Goal: Information Seeking & Learning: Learn about a topic

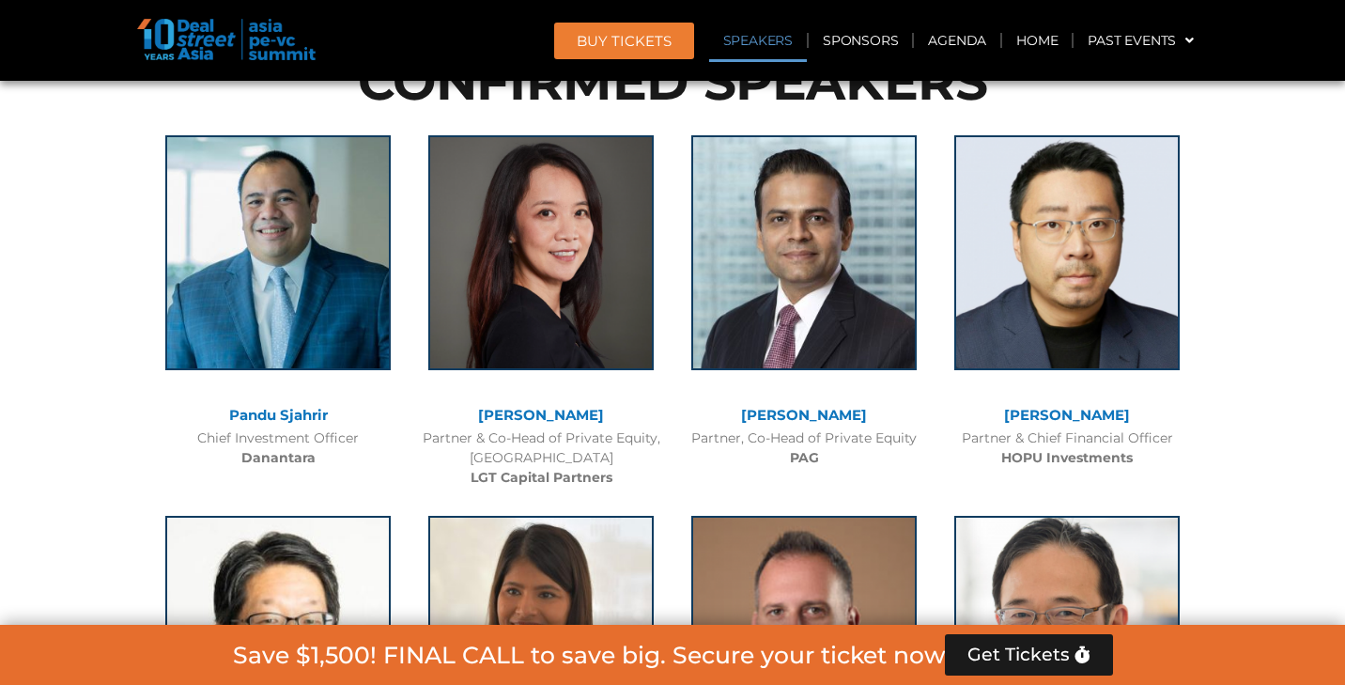
scroll to position [1849, 0]
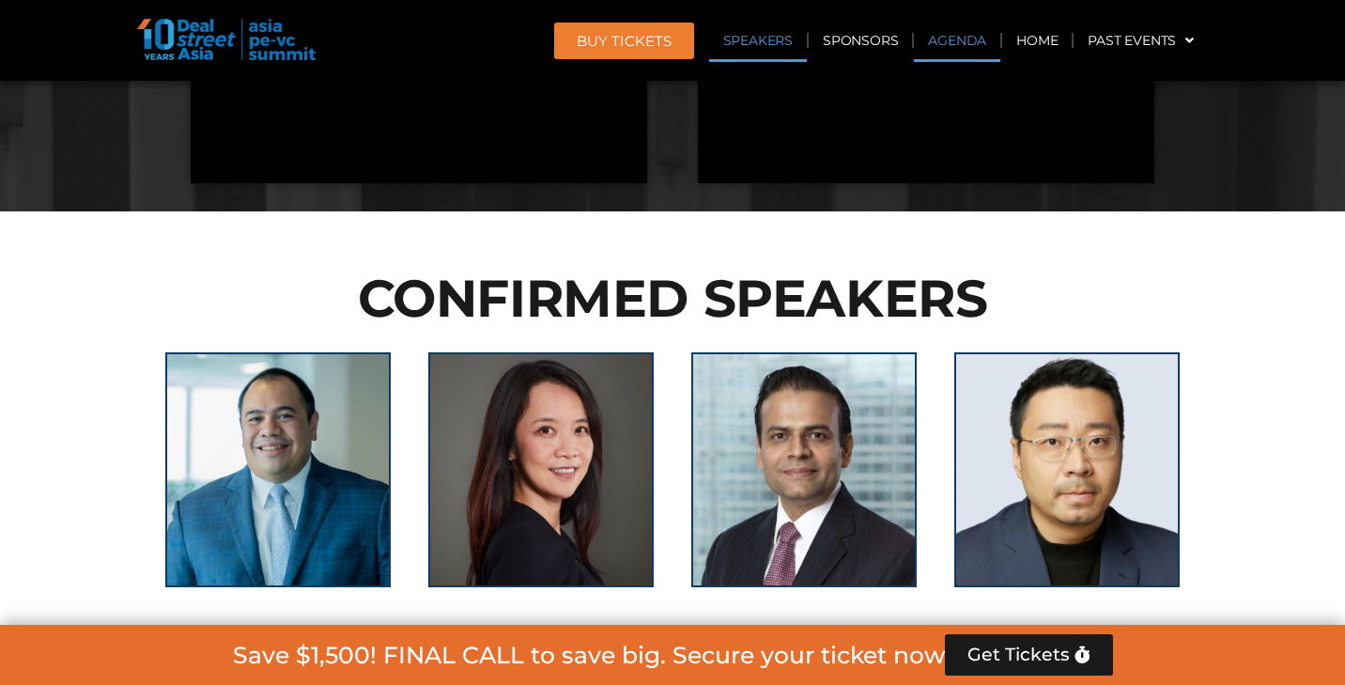
click at [958, 42] on link "Agenda" at bounding box center [957, 40] width 86 height 43
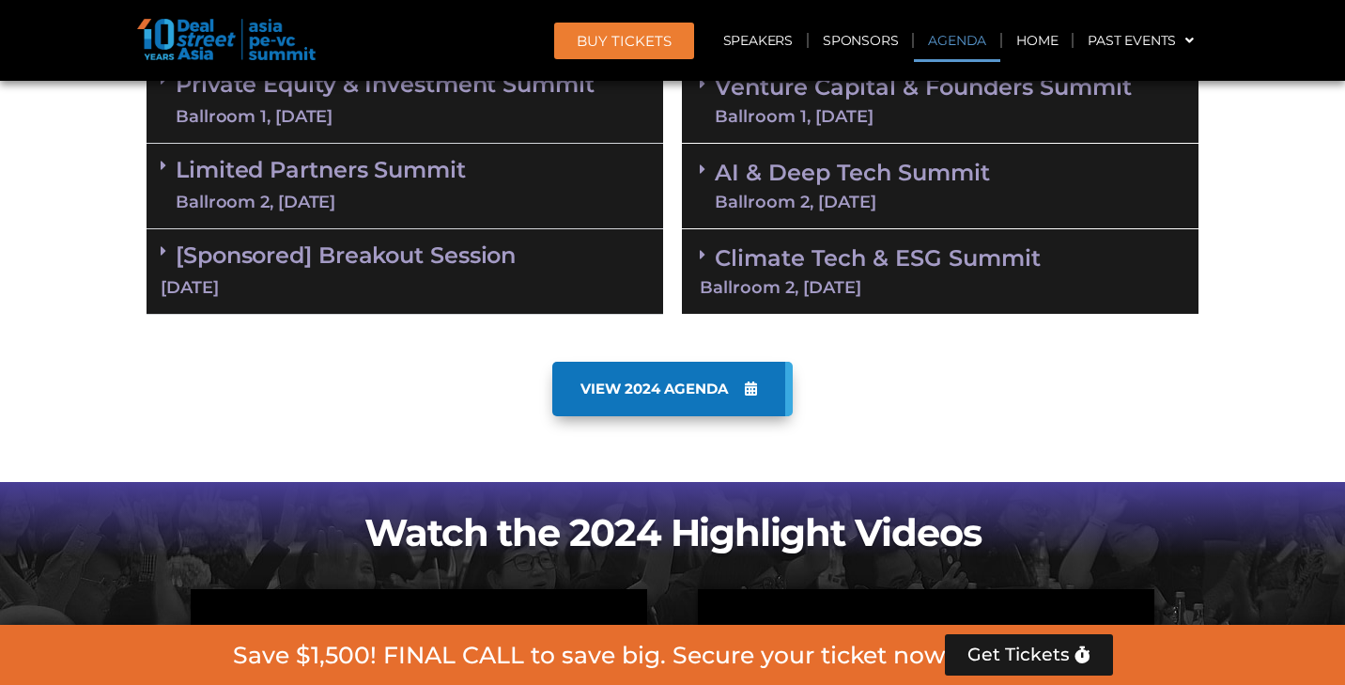
scroll to position [980, 0]
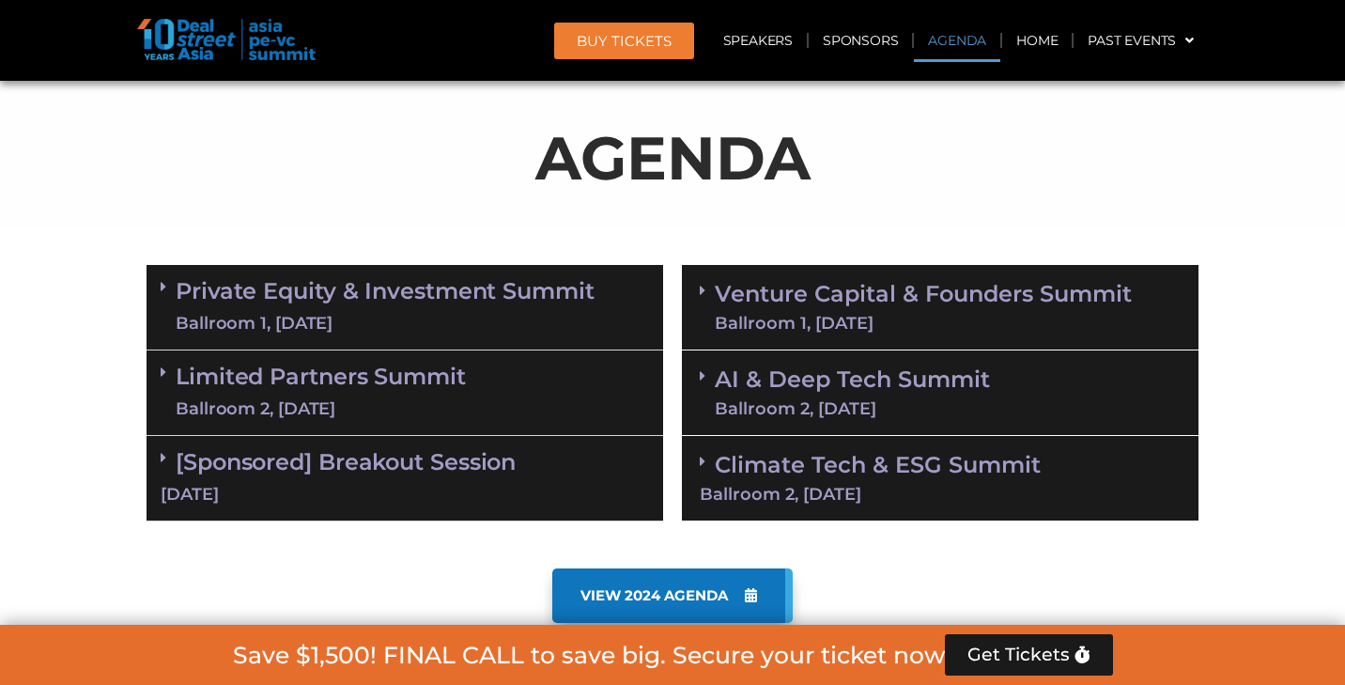
click at [855, 391] on link "AI & Deep Tech Summit Ballroom 2, [DATE]" at bounding box center [852, 392] width 275 height 49
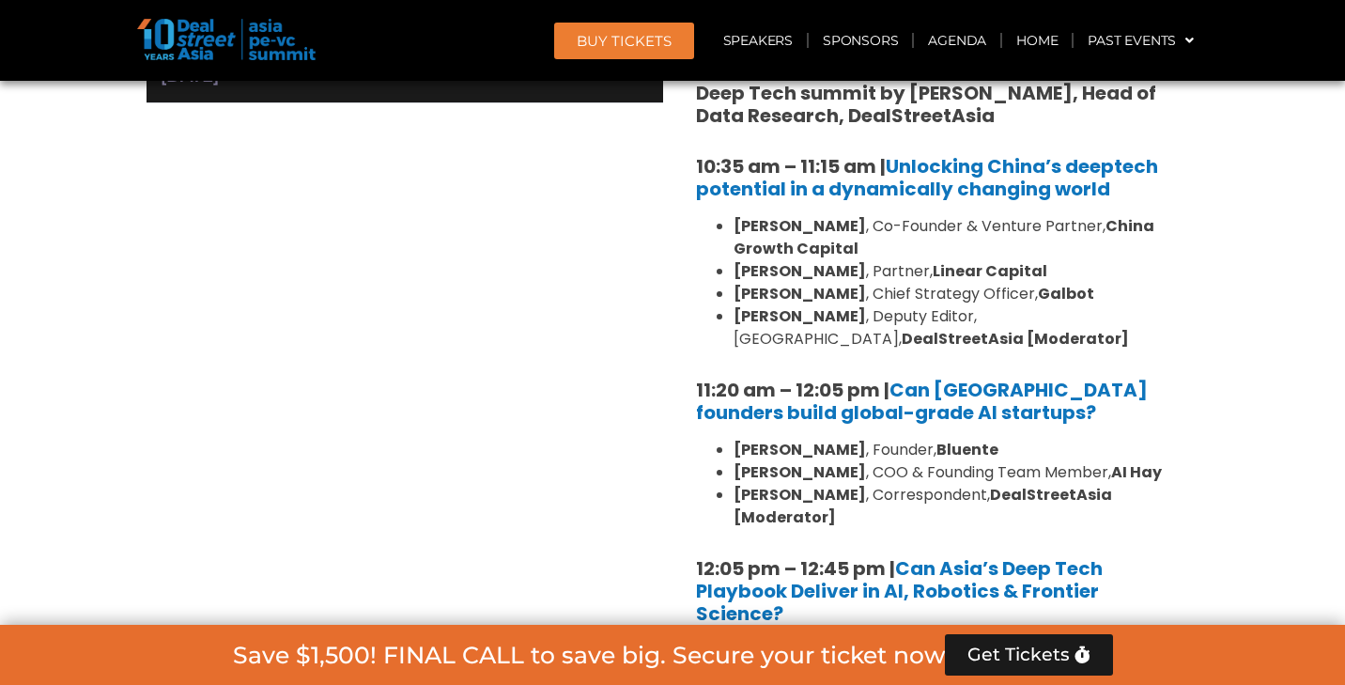
scroll to position [1560, 0]
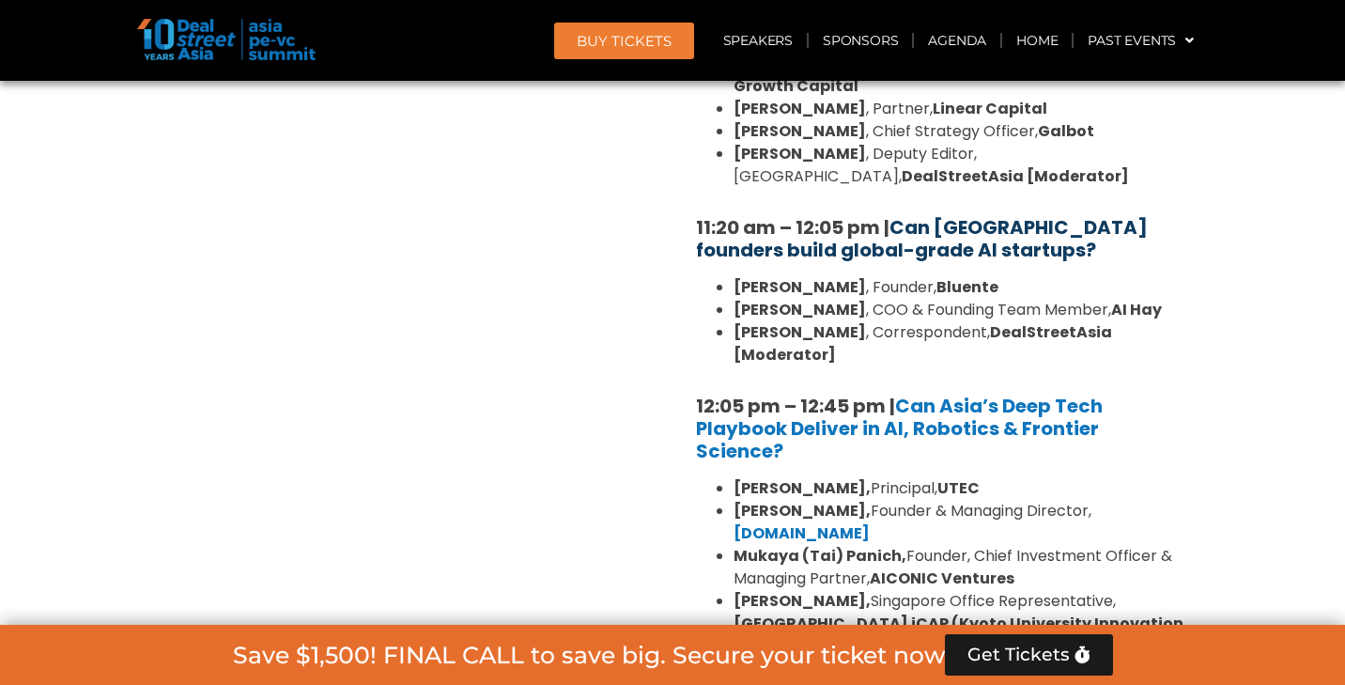
click at [929, 237] on link "Can [GEOGRAPHIC_DATA] founders build global-grade AI startups?" at bounding box center [922, 238] width 452 height 49
click at [957, 243] on link "Can [GEOGRAPHIC_DATA] founders build global-grade AI startups?" at bounding box center [922, 238] width 452 height 49
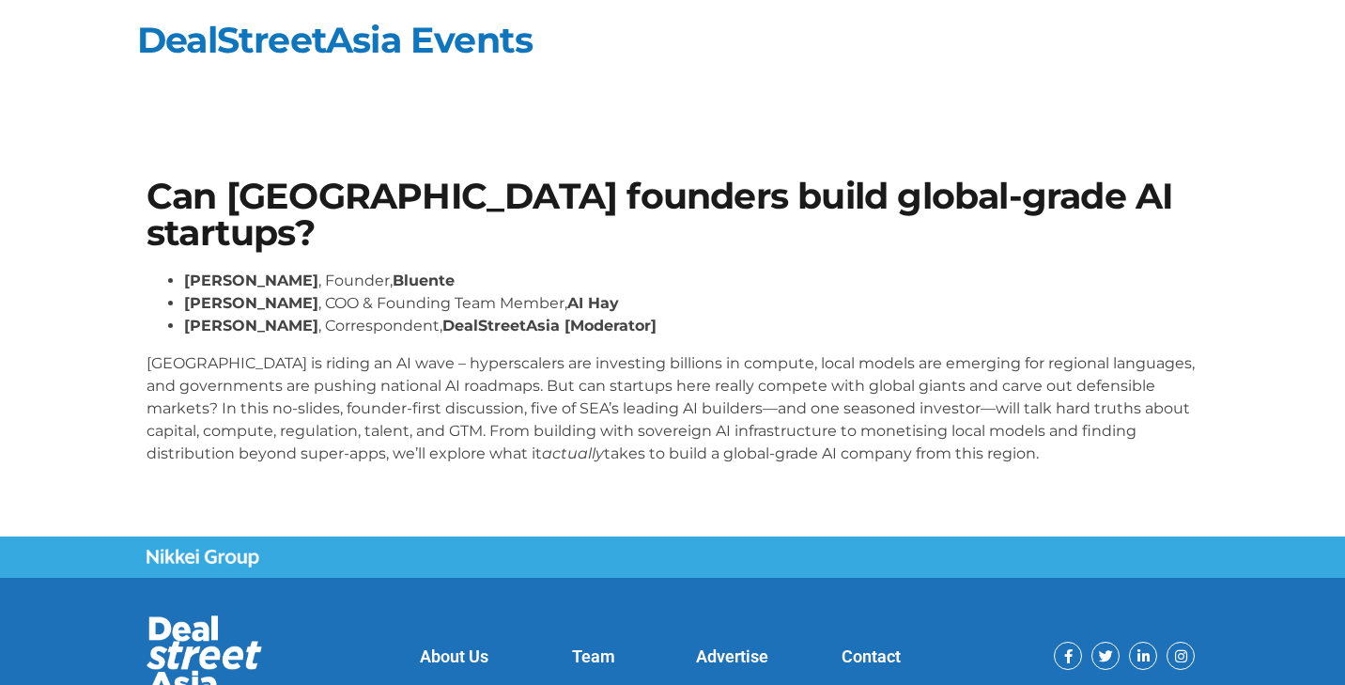
scroll to position [44, 0]
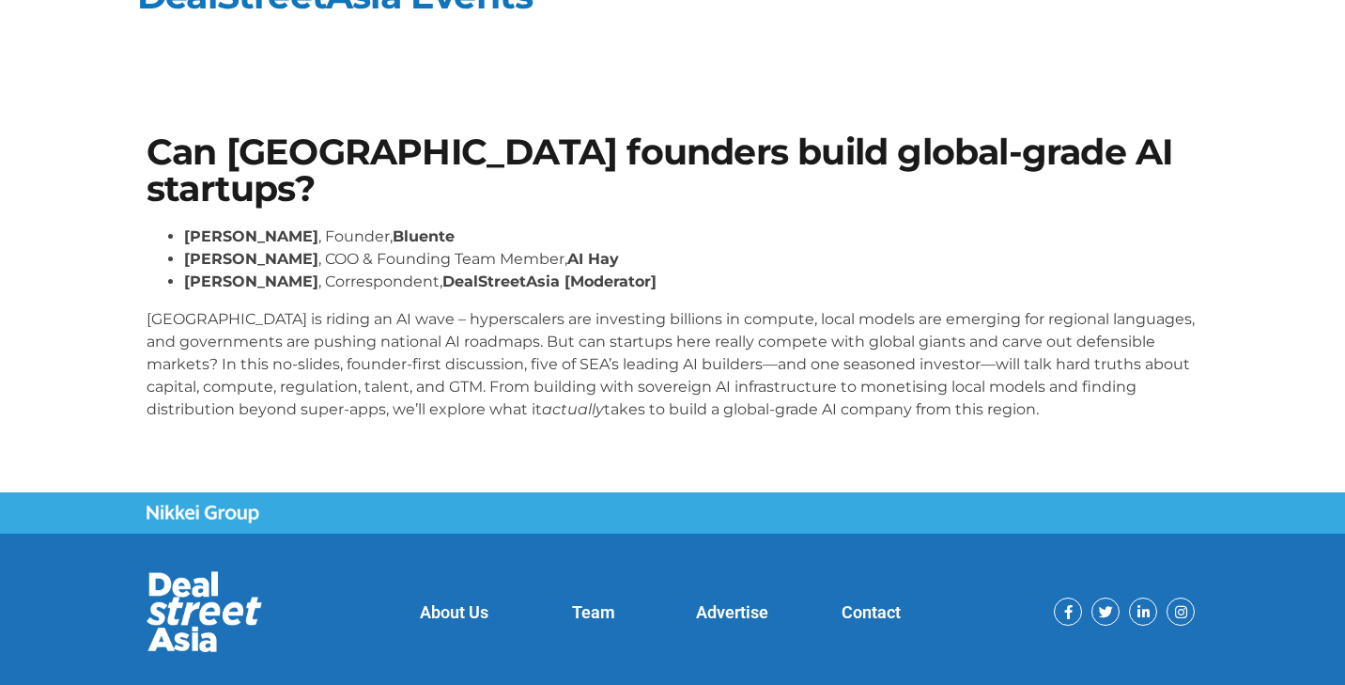
drag, startPoint x: 139, startPoint y: 134, endPoint x: 988, endPoint y: 408, distance: 892.2
click at [988, 408] on div "Can Southeast Asia founders build global-grade AI startups? Daphne Tay , Founde…" at bounding box center [672, 285] width 1071 height 320
copy div "Can Southeast Asia founders build global-grade AI startups? Daphne Tay , Founde…"
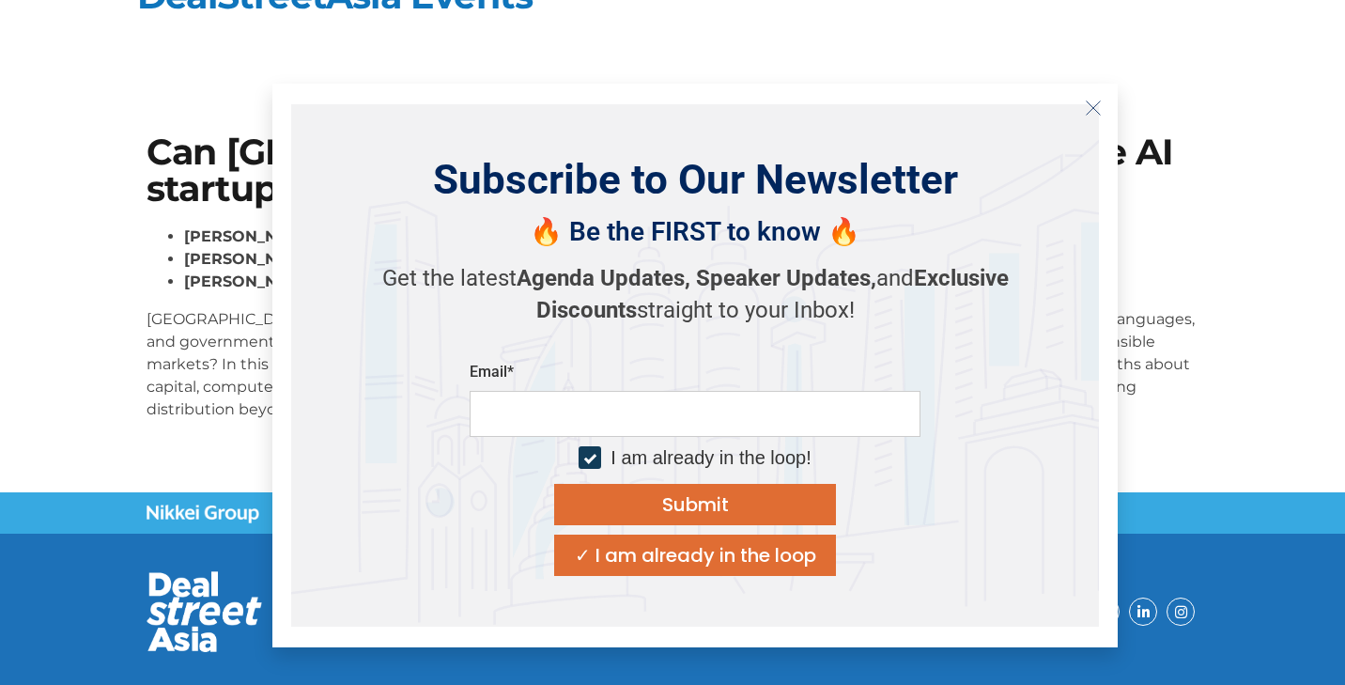
click at [1225, 252] on section "Can Southeast Asia founders build global-grade AI startups? Daphne Tay , Founde…" at bounding box center [672, 285] width 1345 height 414
click at [1089, 102] on line "Close" at bounding box center [1093, 107] width 13 height 13
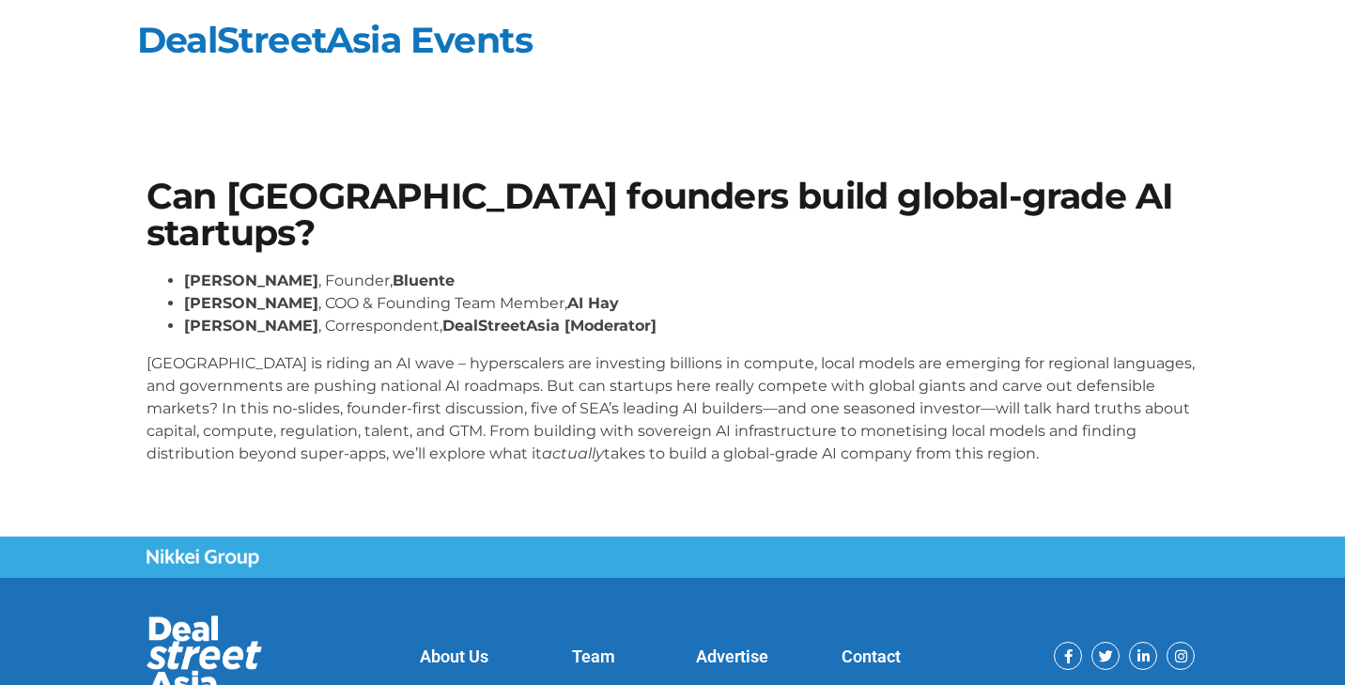
drag, startPoint x: 147, startPoint y: 184, endPoint x: 989, endPoint y: 454, distance: 883.9
click at [989, 454] on div "Can [GEOGRAPHIC_DATA] founders build global-grade AI startups? [PERSON_NAME] , …" at bounding box center [672, 329] width 1071 height 320
copy div "Can [GEOGRAPHIC_DATA] founders build global-grade AI startups? [PERSON_NAME] , …"
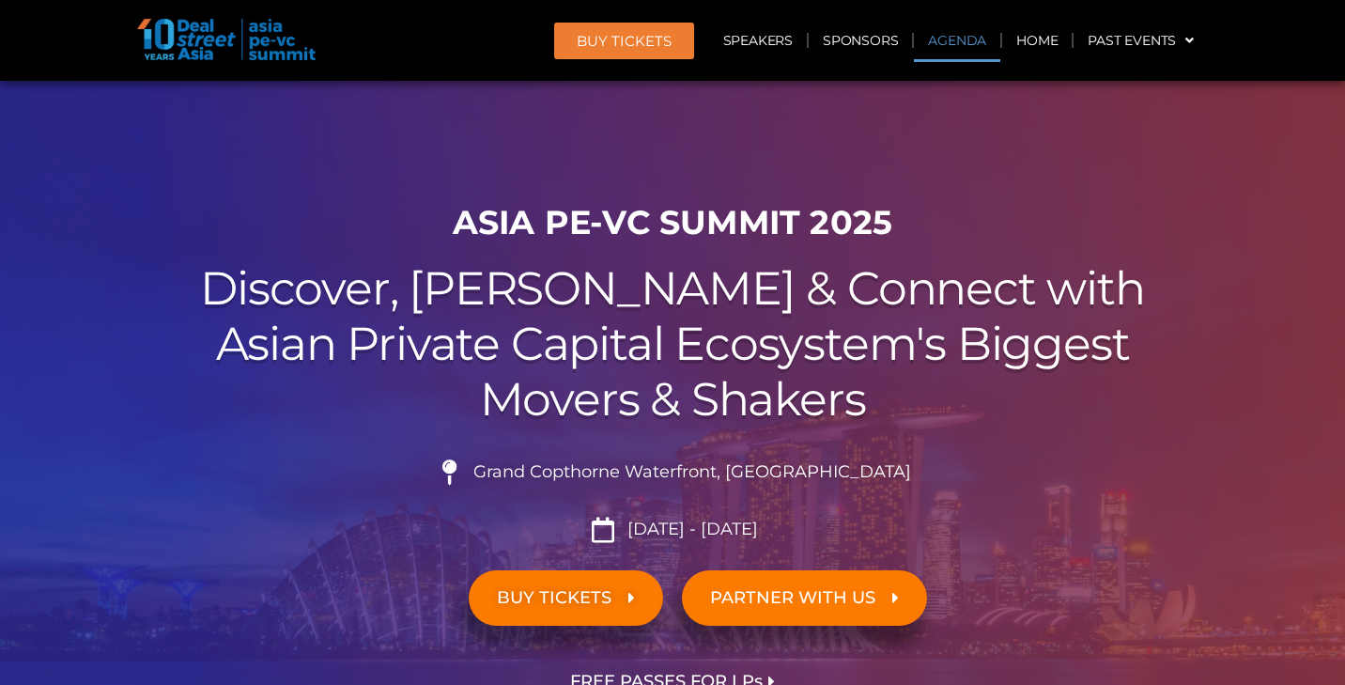
click at [966, 37] on link "Agenda" at bounding box center [957, 40] width 86 height 43
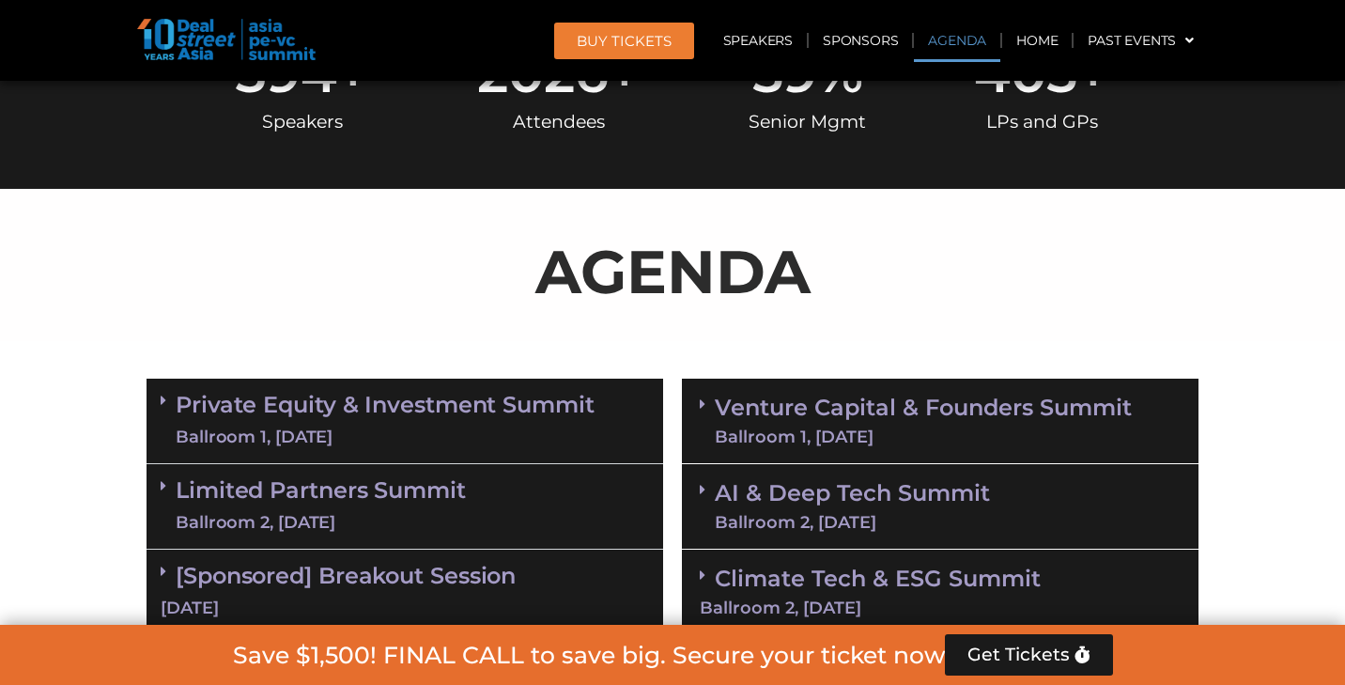
scroll to position [980, 0]
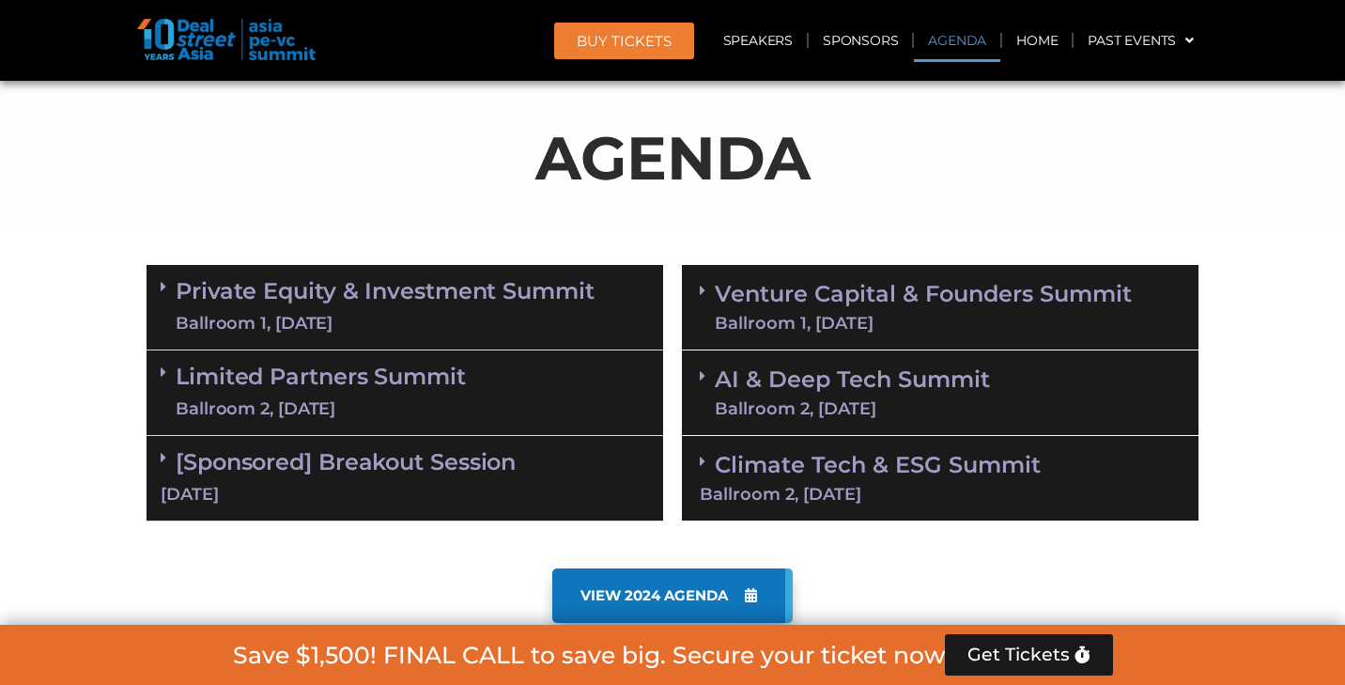
click at [776, 387] on link "AI & Deep Tech Summit Ballroom 2, [DATE]" at bounding box center [852, 392] width 275 height 49
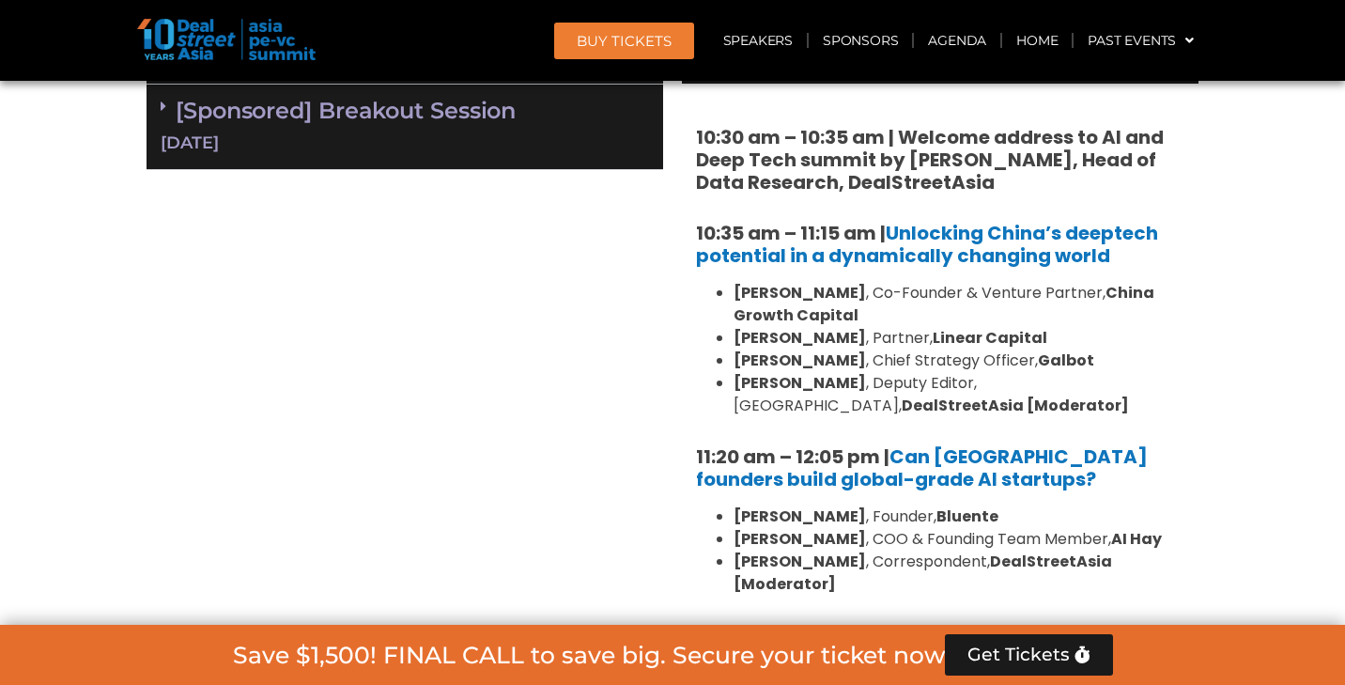
scroll to position [1326, 0]
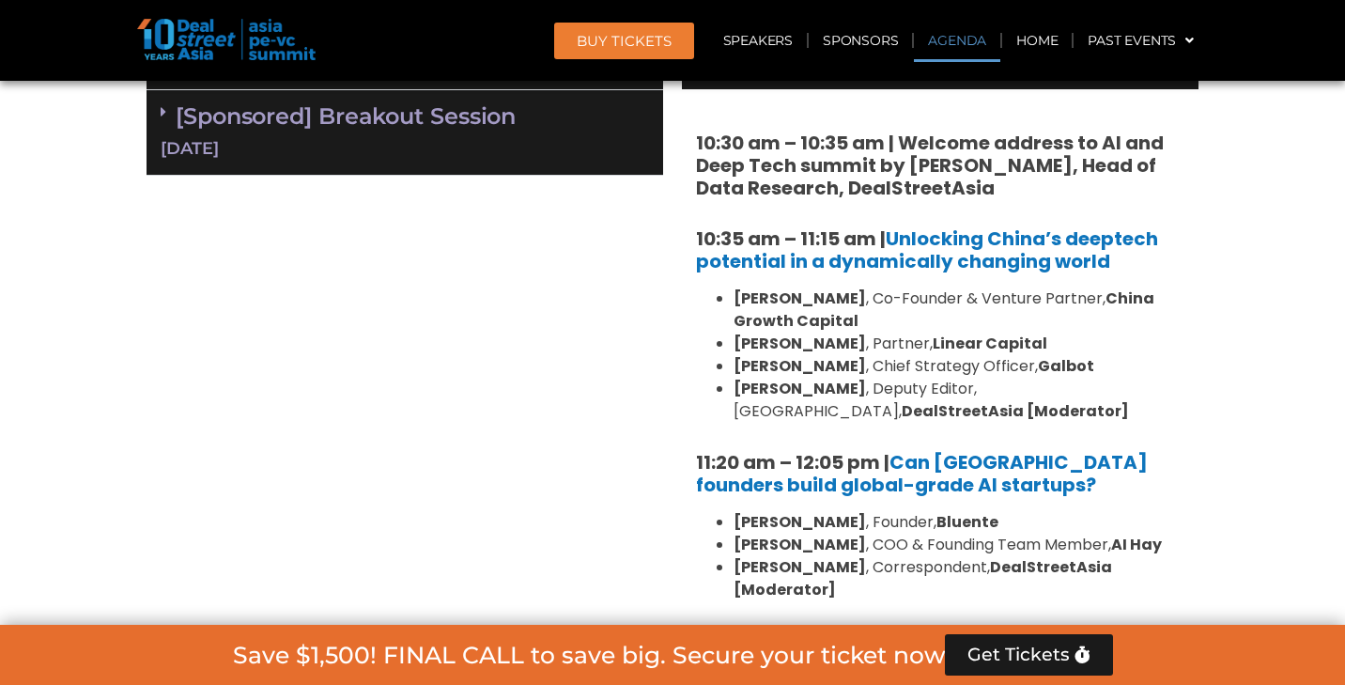
click at [699, 213] on div "10:30 am – 10:35 am | Welcome address to AI and Deep Tech summit by [PERSON_NAM…" at bounding box center [940, 532] width 517 height 886
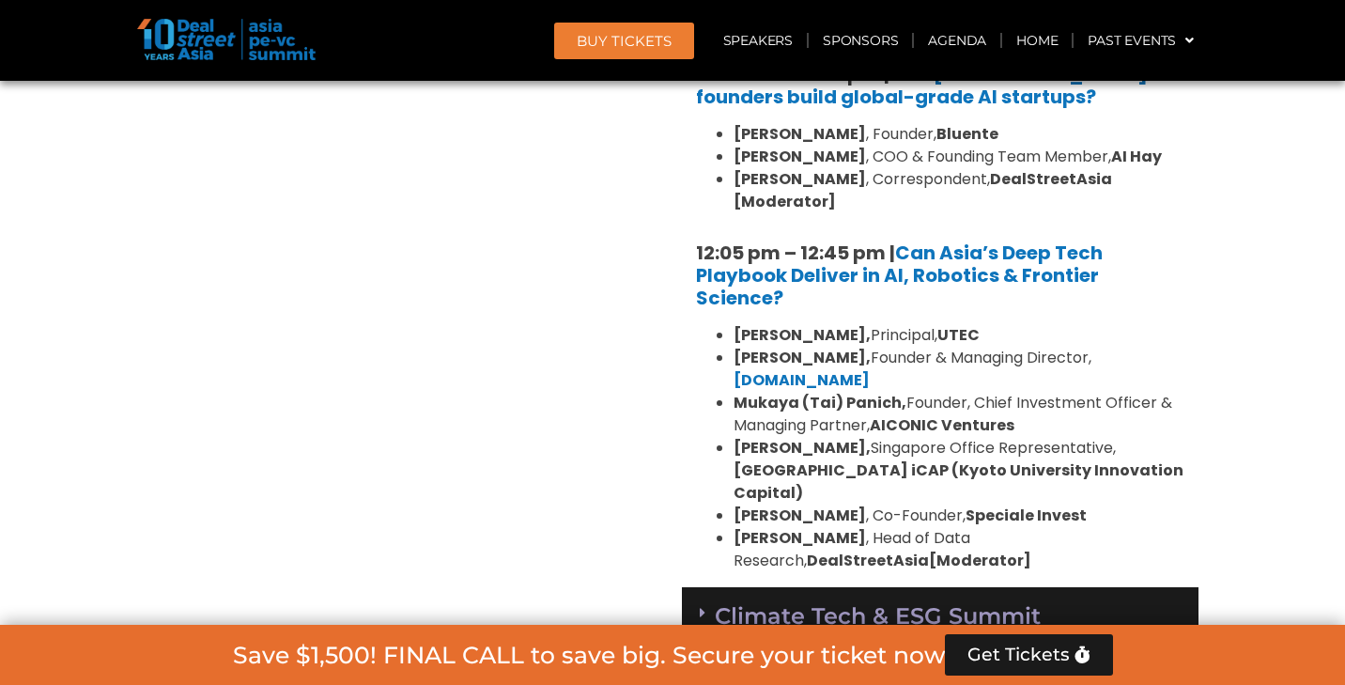
scroll to position [1774, 0]
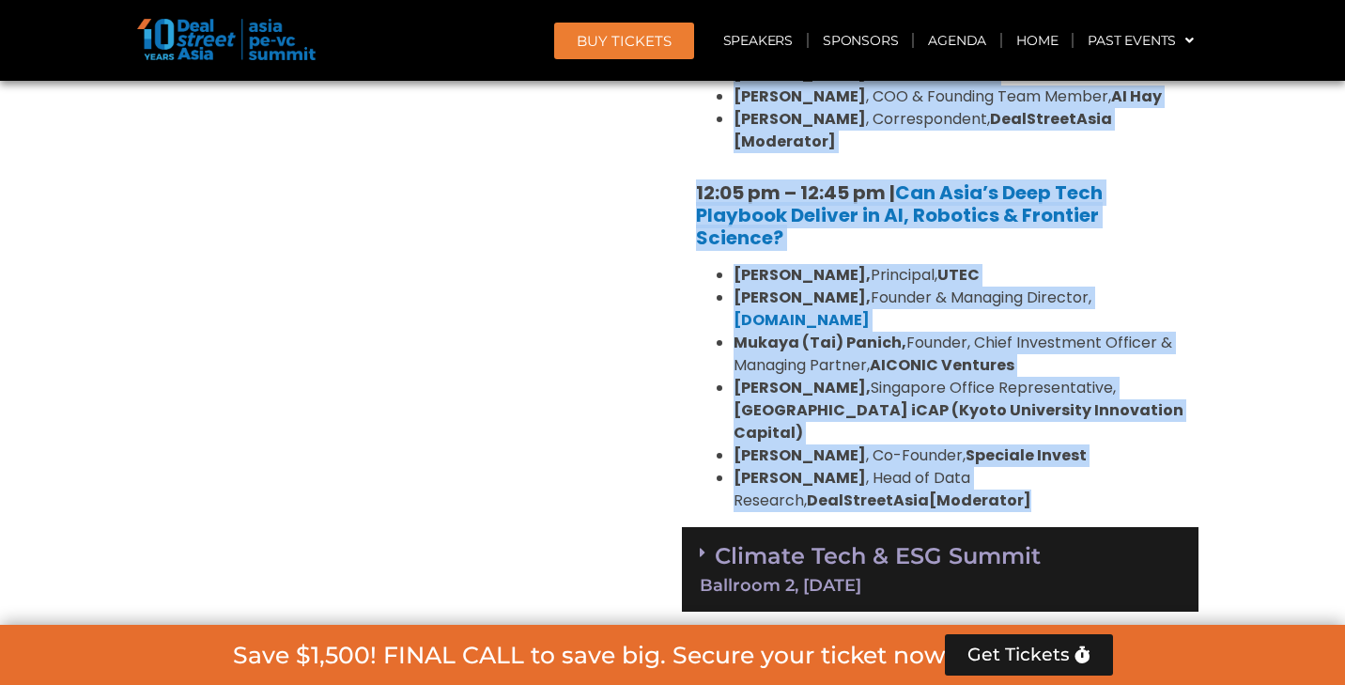
click at [851, 474] on li "[PERSON_NAME] , Head of Data Research, DealStreetAsia [Moderator]" at bounding box center [959, 489] width 451 height 45
copy div "36:27 lo – 73:34 ip | Dolorsita Conse’a elitsedd eiusmodte in u laboreetdol mag…"
click at [1312, 213] on section "Private Equity & Investment Summit Ballroom 1, [DATE] 8:00 am – 9:00 am | Regis…" at bounding box center [672, 42] width 1345 height 1160
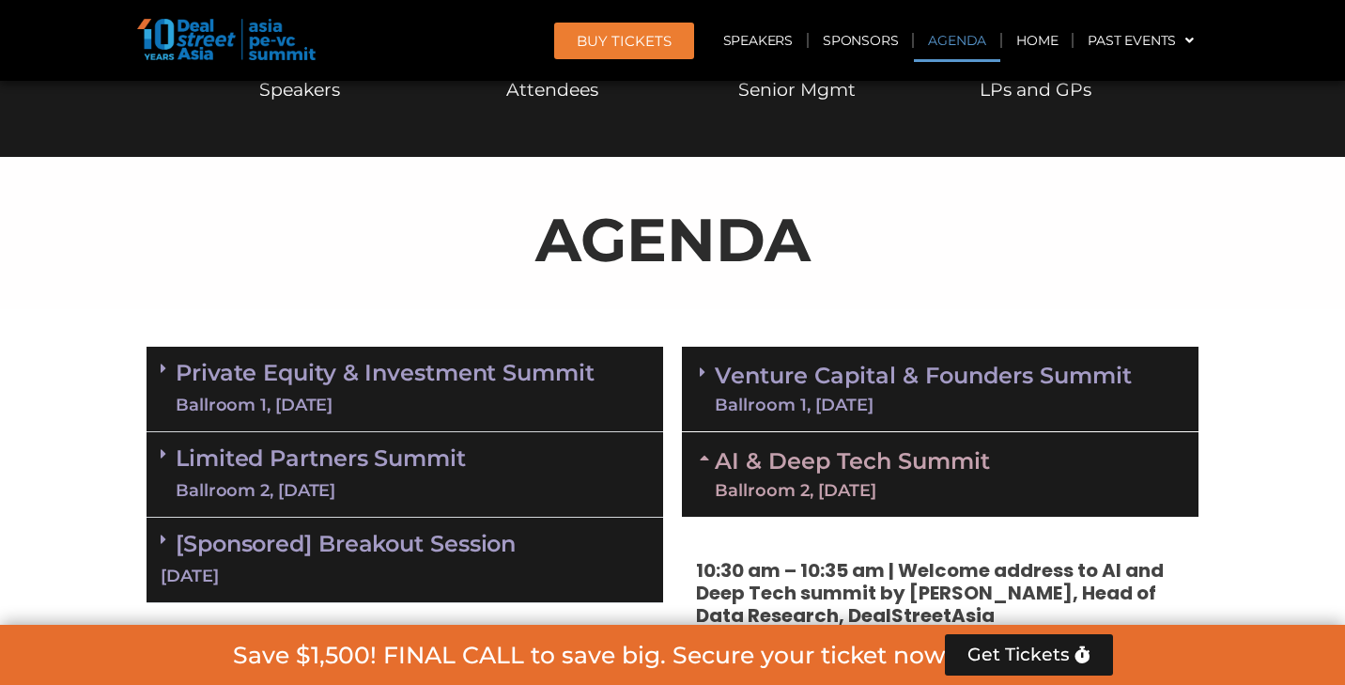
scroll to position [1087, 0]
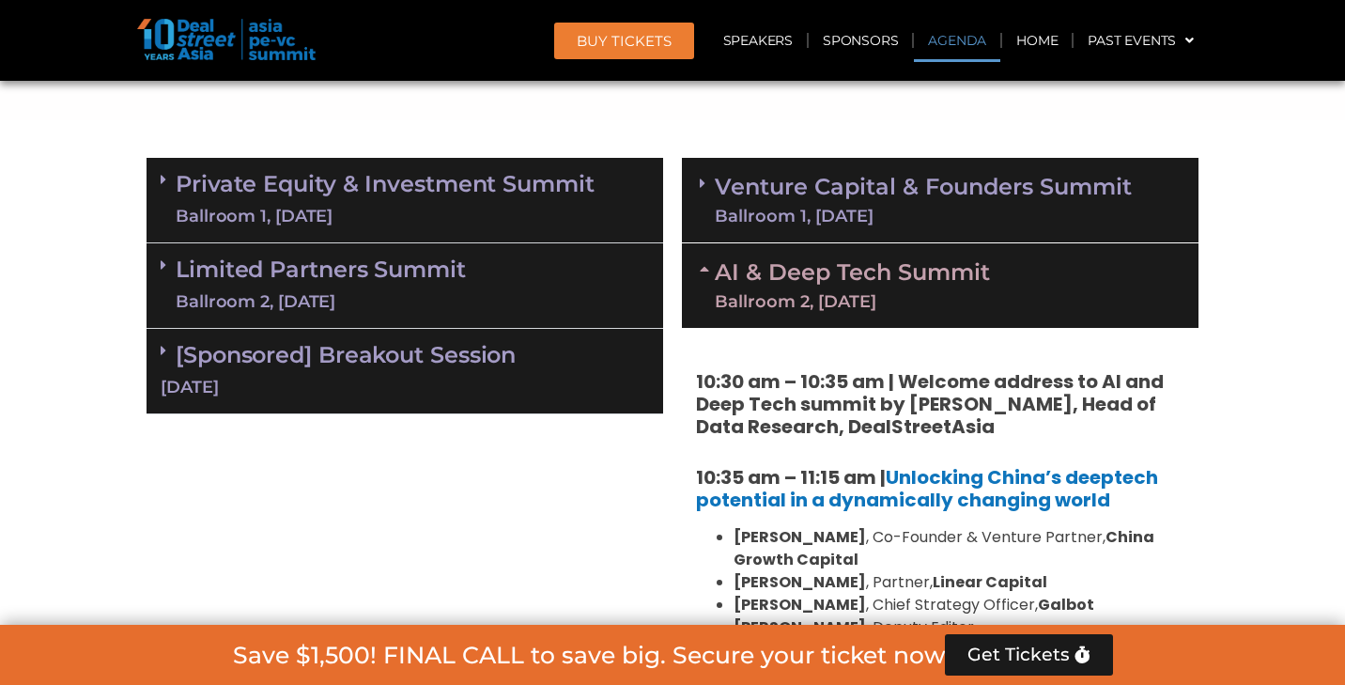
click at [936, 201] on link "Venture Capital & Founders​ Summit Ballroom 1, [DATE]" at bounding box center [923, 200] width 417 height 49
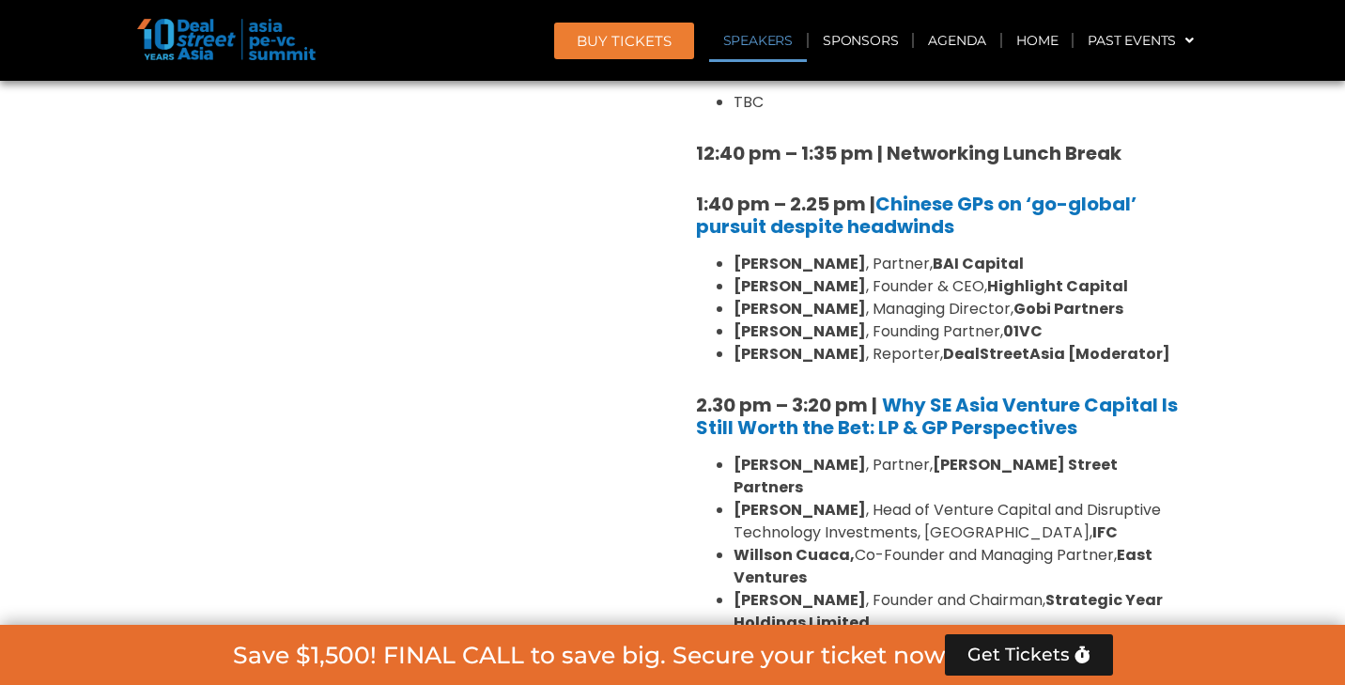
scroll to position [2195, 0]
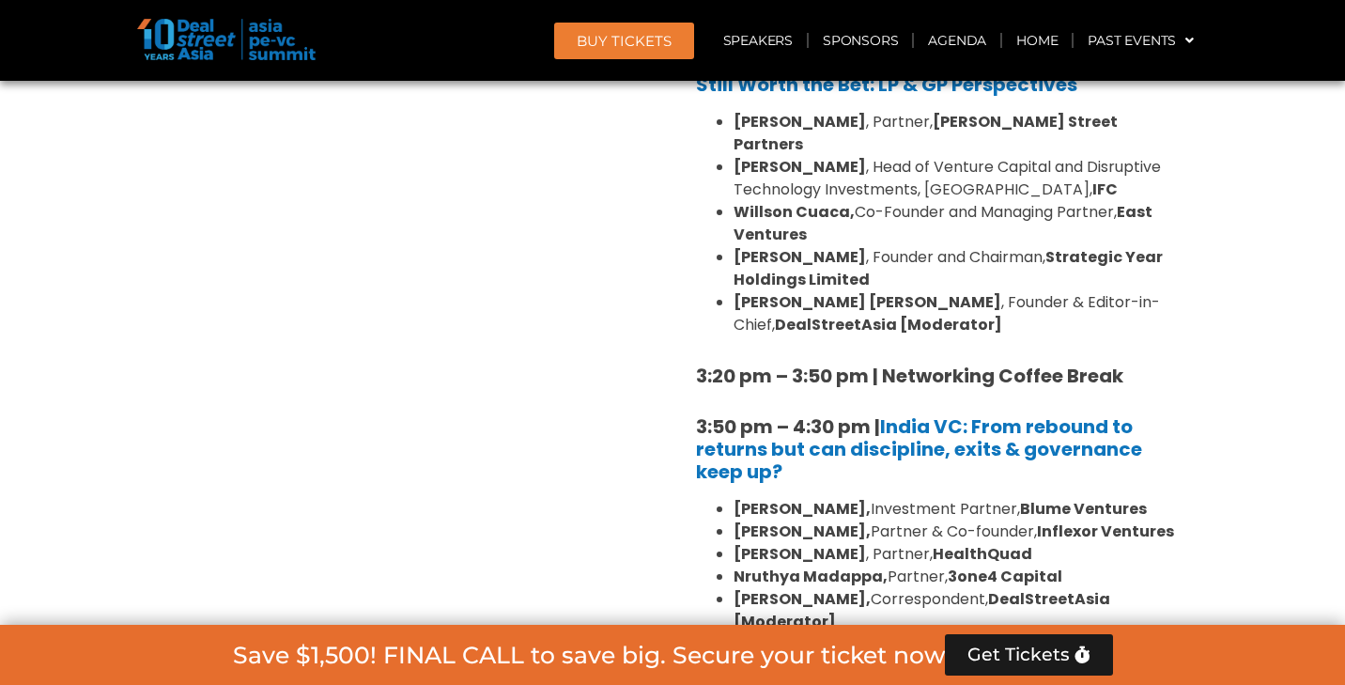
scroll to position [2708, 0]
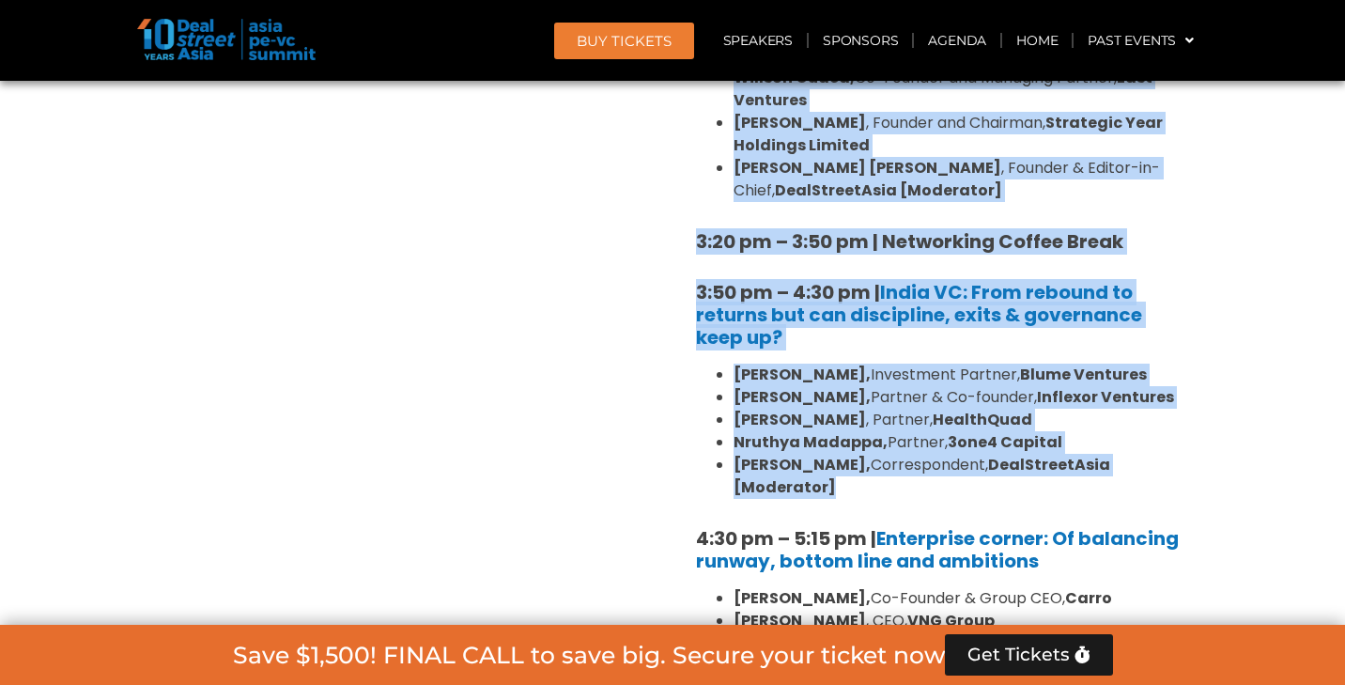
click at [889, 454] on li "[PERSON_NAME], Correspondent, DealStreetAsia [Moderator]" at bounding box center [959, 476] width 451 height 45
copy div "1:16 lo – 0.07 ip | Dolorsi AMe co ‘ad-elitse’ doeiusm tempori utlaboree Dolore…"
